Goal: Navigation & Orientation: Find specific page/section

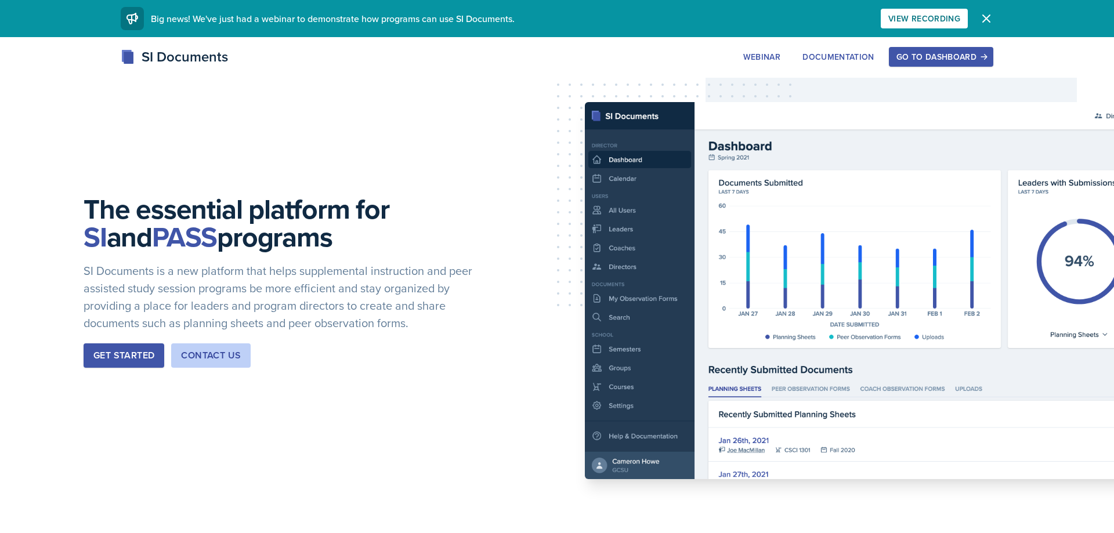
click at [955, 52] on div "Go to Dashboard" at bounding box center [940, 56] width 89 height 9
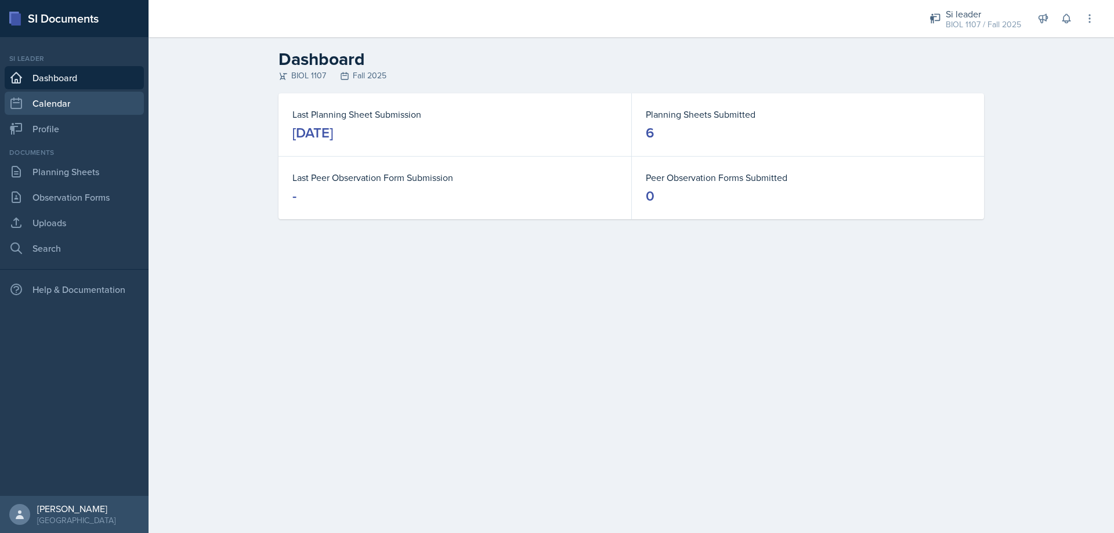
click at [91, 114] on link "Calendar" at bounding box center [74, 103] width 139 height 23
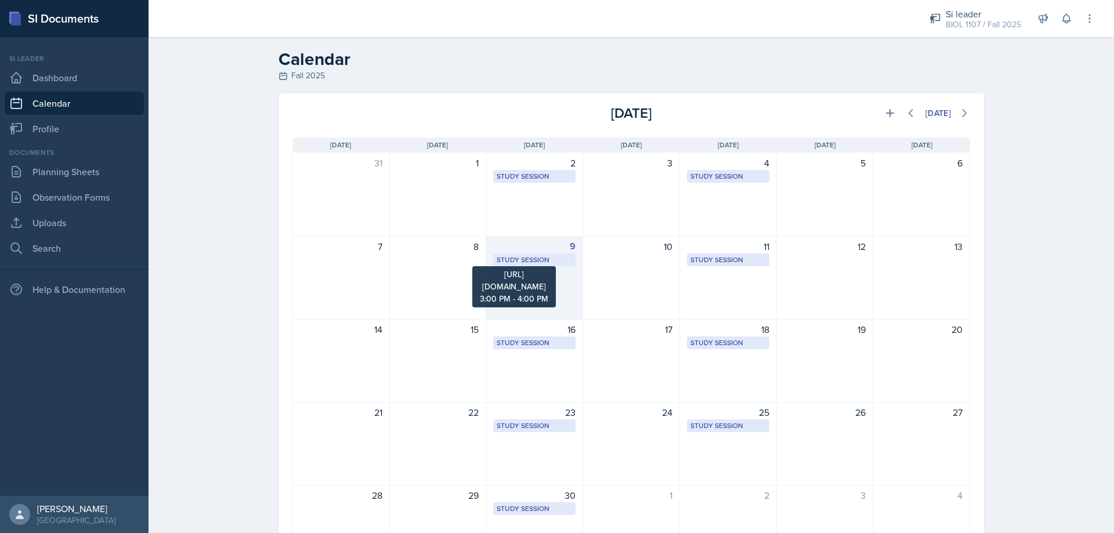
click at [542, 260] on div "Study Session" at bounding box center [534, 260] width 75 height 10
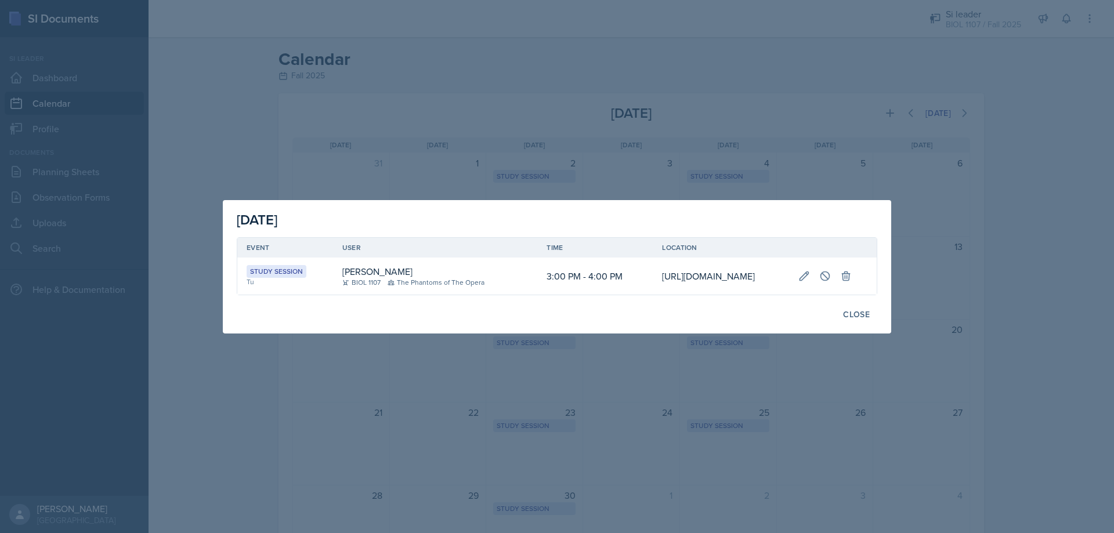
click at [653, 276] on td "[URL][DOMAIN_NAME]" at bounding box center [721, 276] width 136 height 37
